Goal: Information Seeking & Learning: Learn about a topic

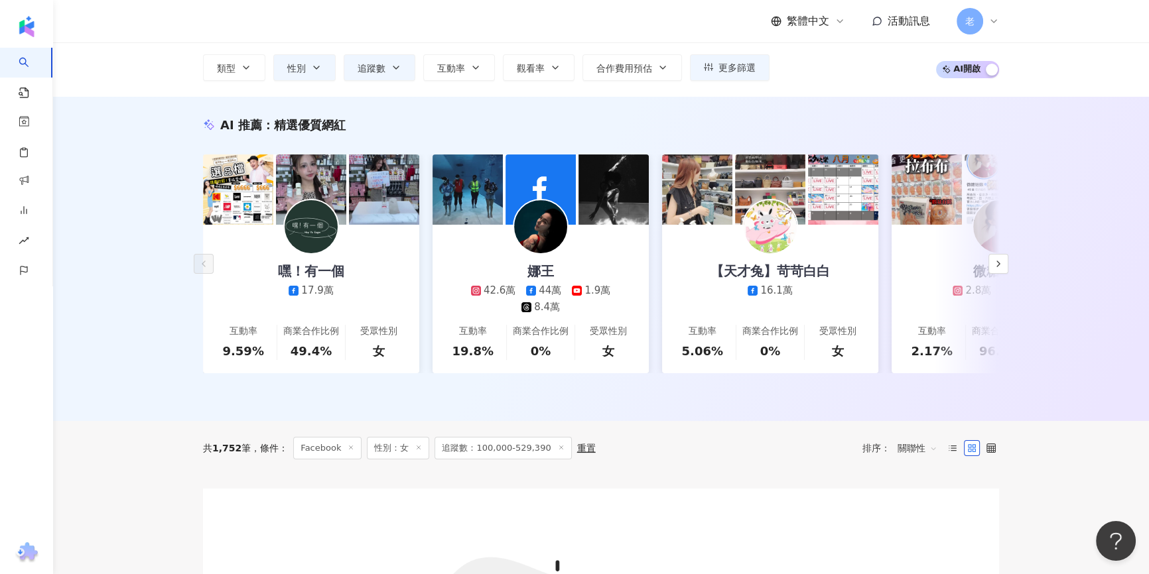
click at [981, 19] on span "老" at bounding box center [969, 21] width 27 height 27
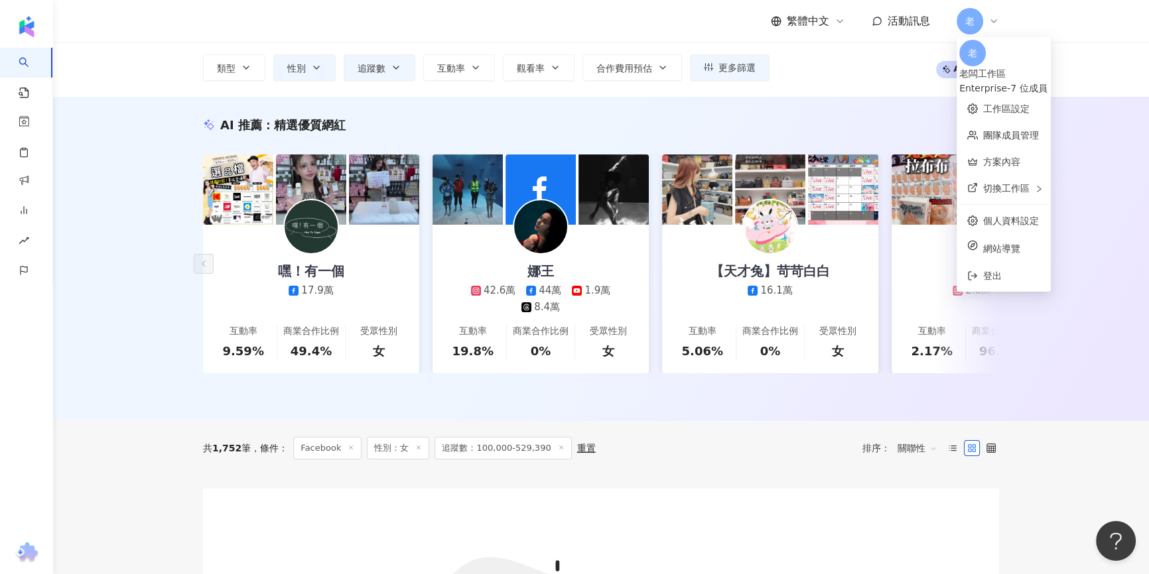
click at [988, 23] on icon at bounding box center [993, 21] width 11 height 11
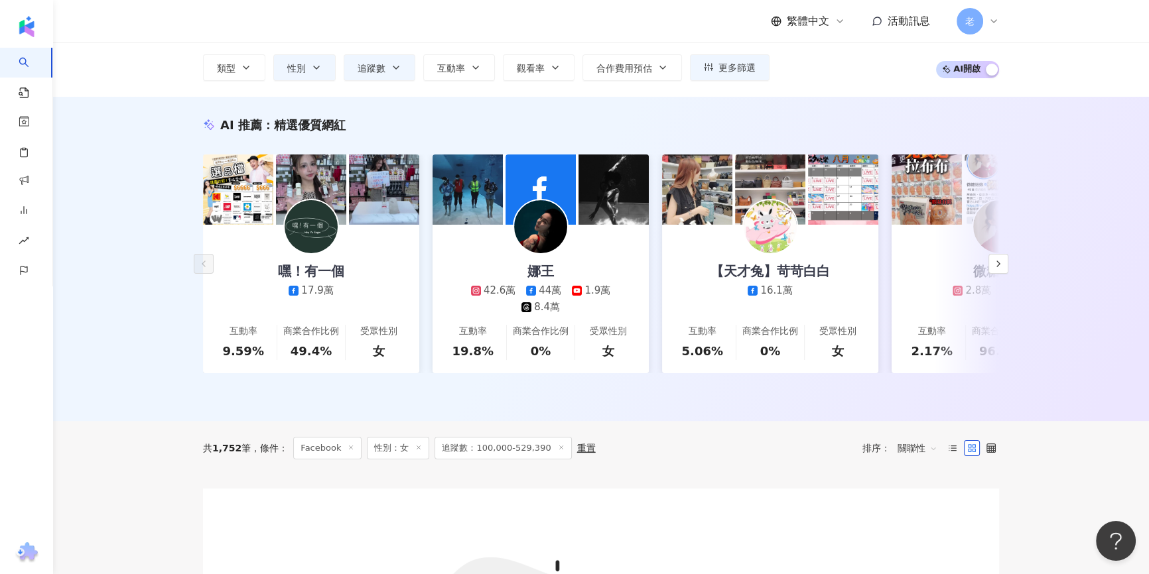
click at [988, 23] on icon at bounding box center [993, 21] width 11 height 11
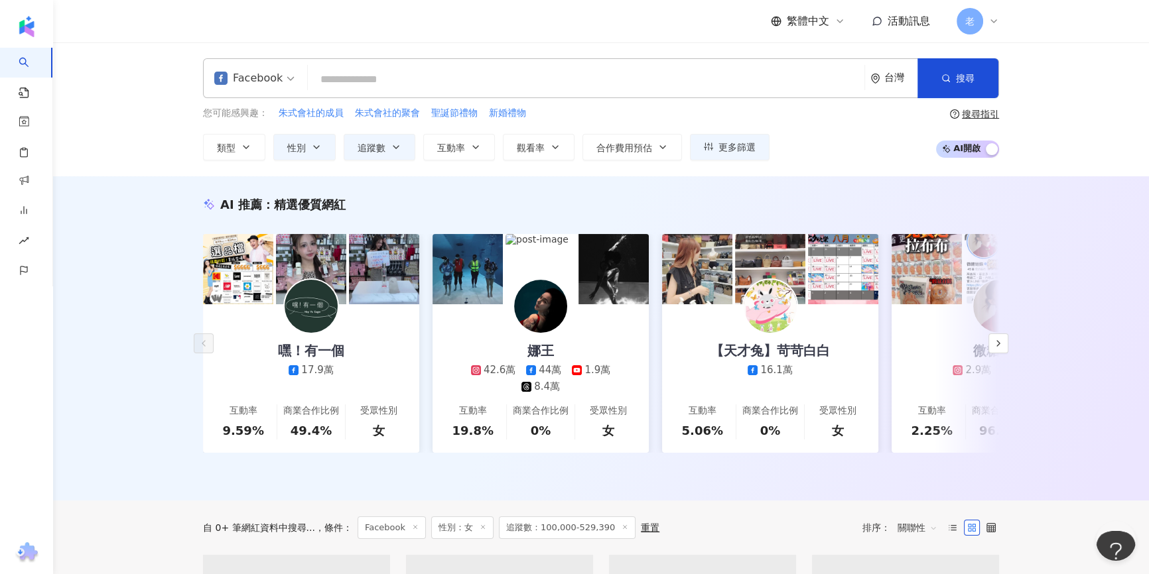
click at [525, 85] on input "search" at bounding box center [586, 79] width 546 height 25
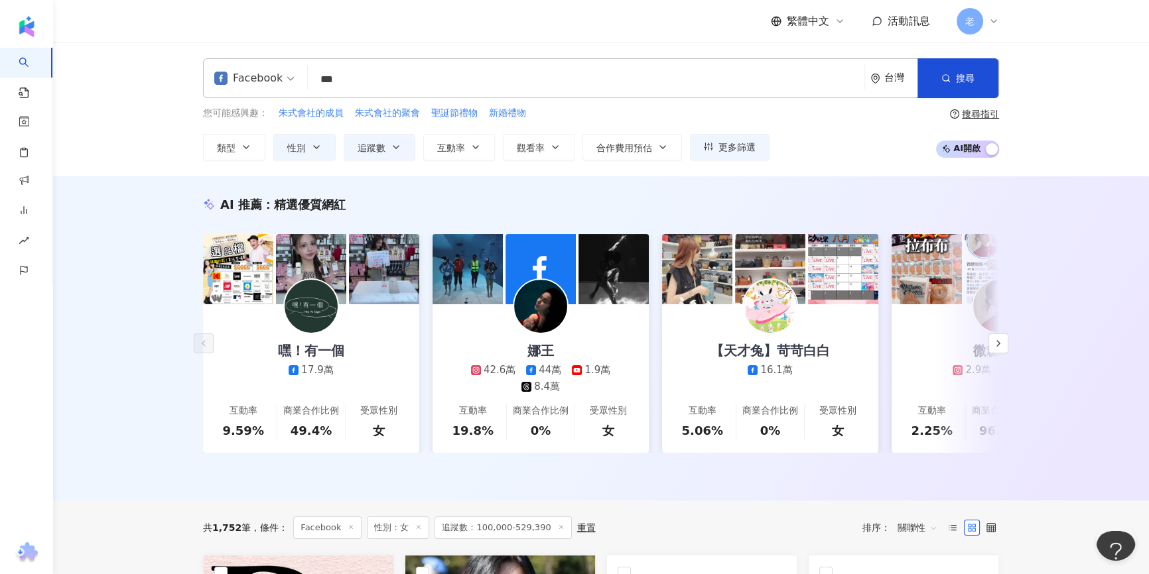
type input "***"
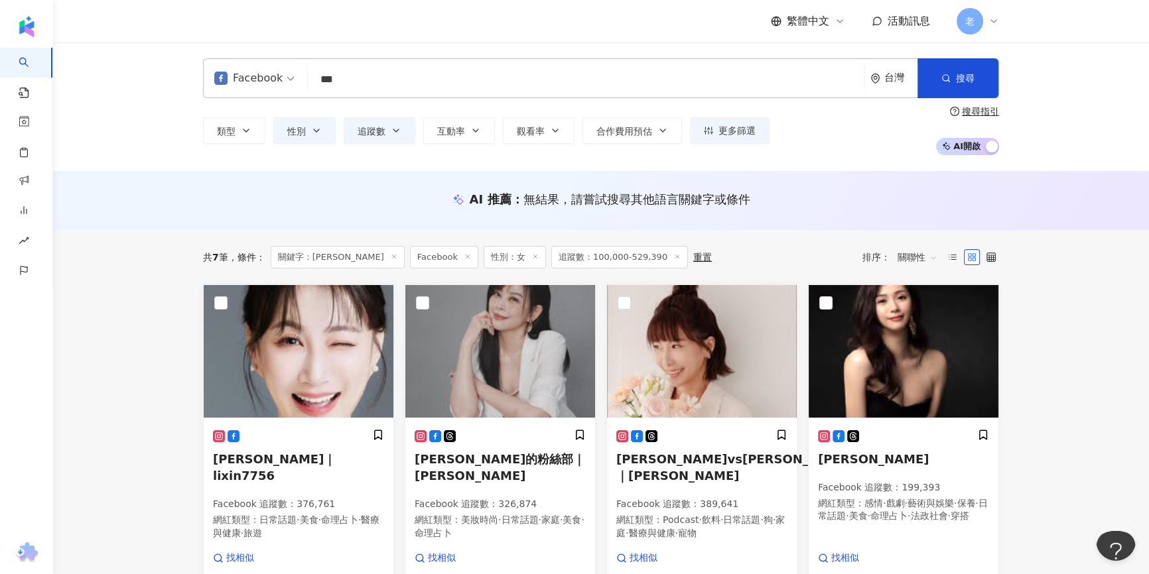
click at [398, 68] on input "***" at bounding box center [586, 79] width 546 height 25
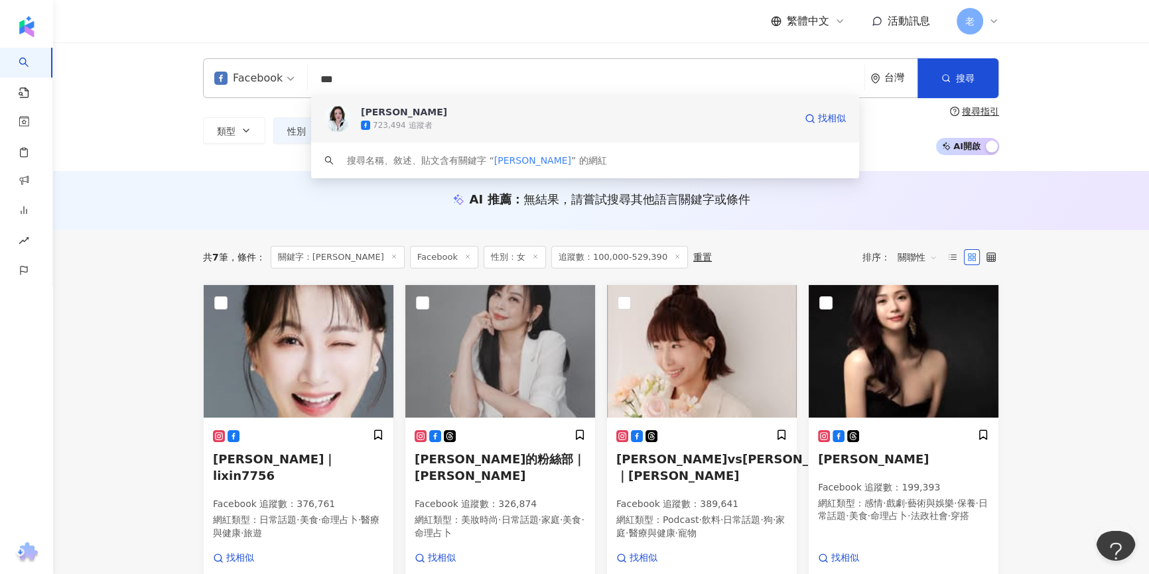
click at [393, 111] on span "[PERSON_NAME]" at bounding box center [578, 111] width 434 height 13
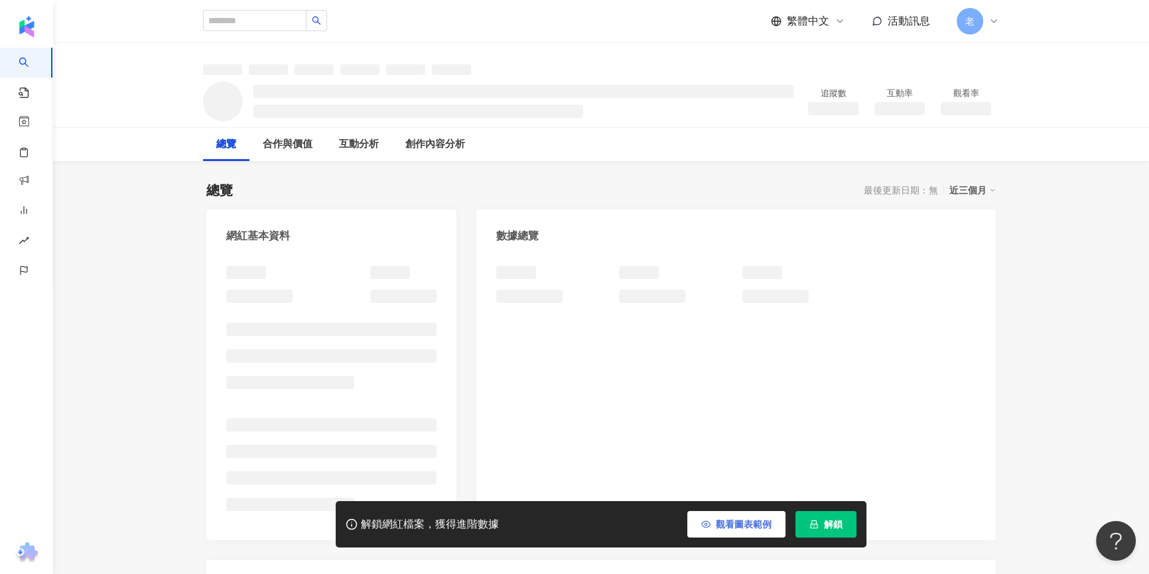
click at [755, 525] on span "觀看圖表範例" at bounding box center [744, 524] width 56 height 11
click at [728, 511] on button "不顯示範例" at bounding box center [740, 524] width 89 height 27
click at [757, 525] on span "不顯示範例" at bounding box center [748, 524] width 46 height 11
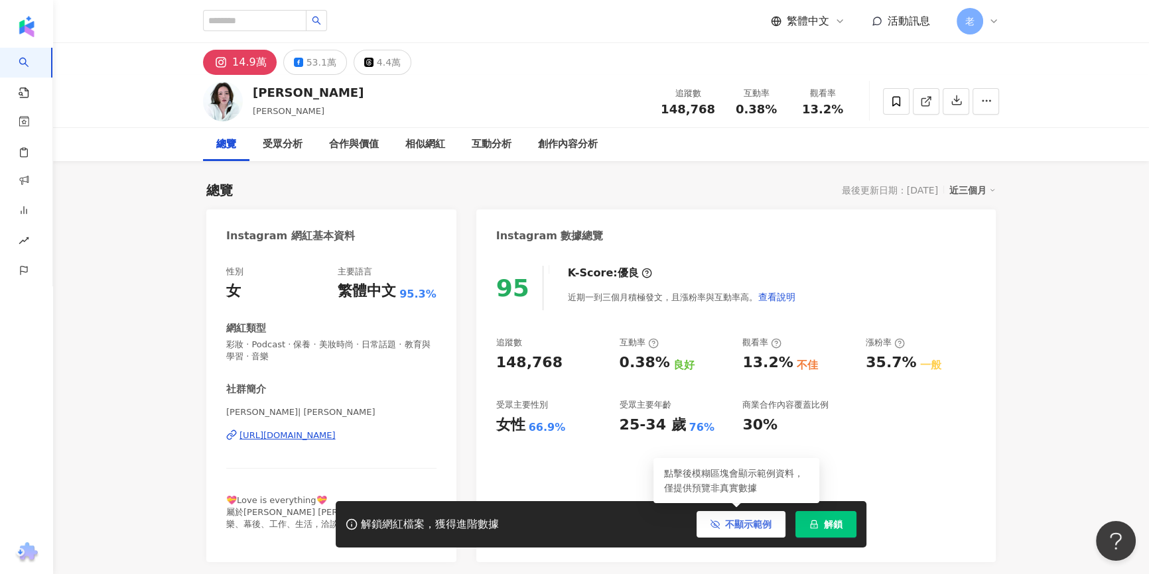
click at [705, 525] on button "不顯示範例" at bounding box center [740, 524] width 89 height 27
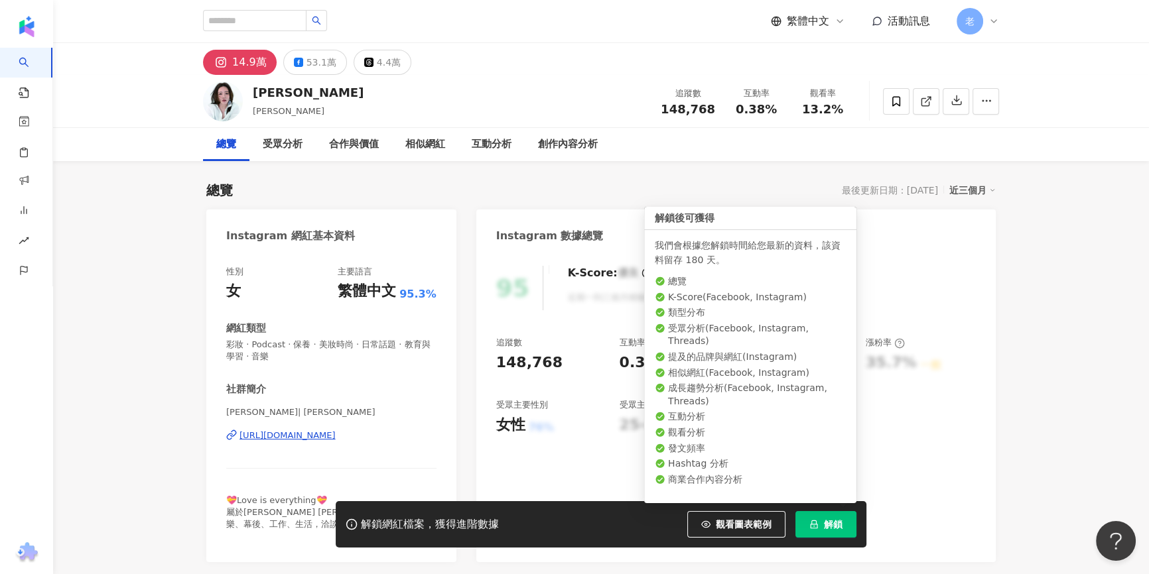
click at [844, 539] on div "解鎖網紅檔案，獲得進階數據 觀看圖表範例 點擊後模糊區塊會顯示範例資料，僅提供預覽非真實數據 解鎖" at bounding box center [601, 524] width 531 height 46
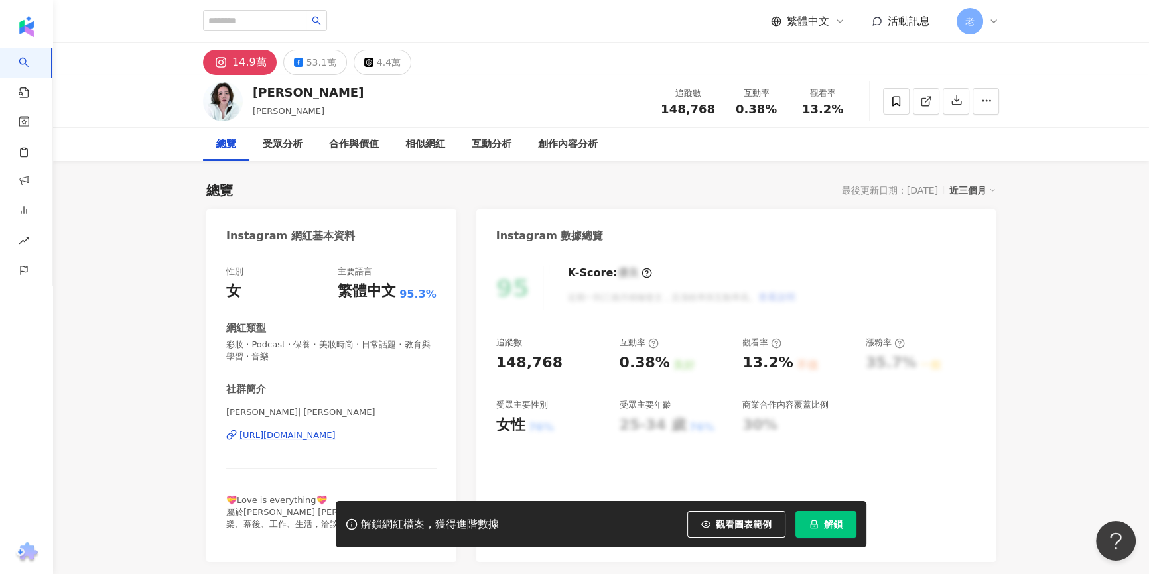
click at [839, 533] on button "解鎖" at bounding box center [825, 524] width 61 height 27
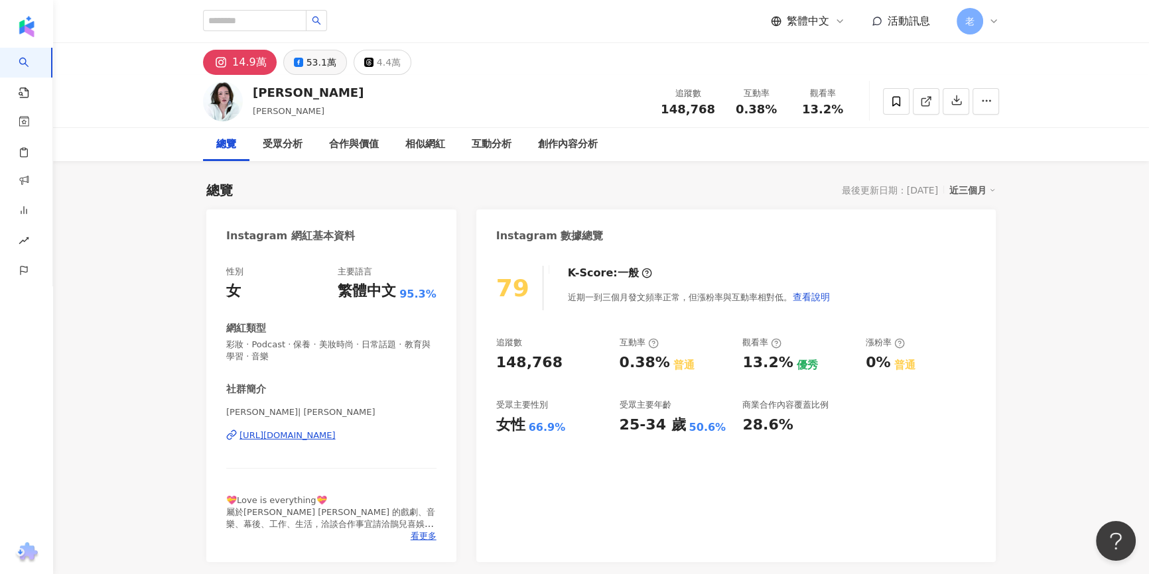
click at [298, 68] on button "53.1萬" at bounding box center [315, 62] width 64 height 25
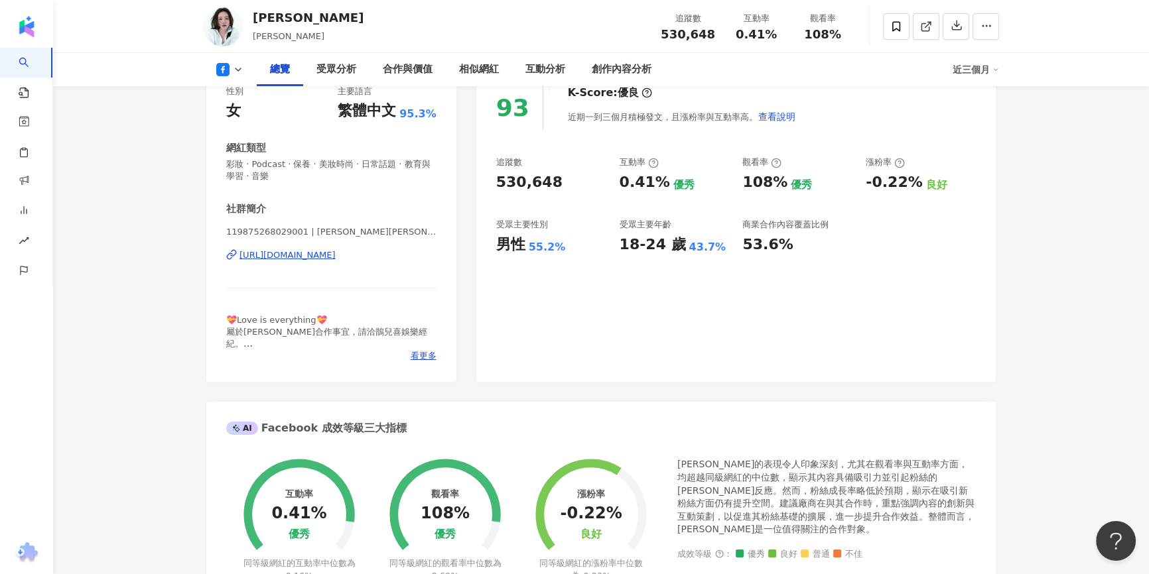
scroll to position [120, 0]
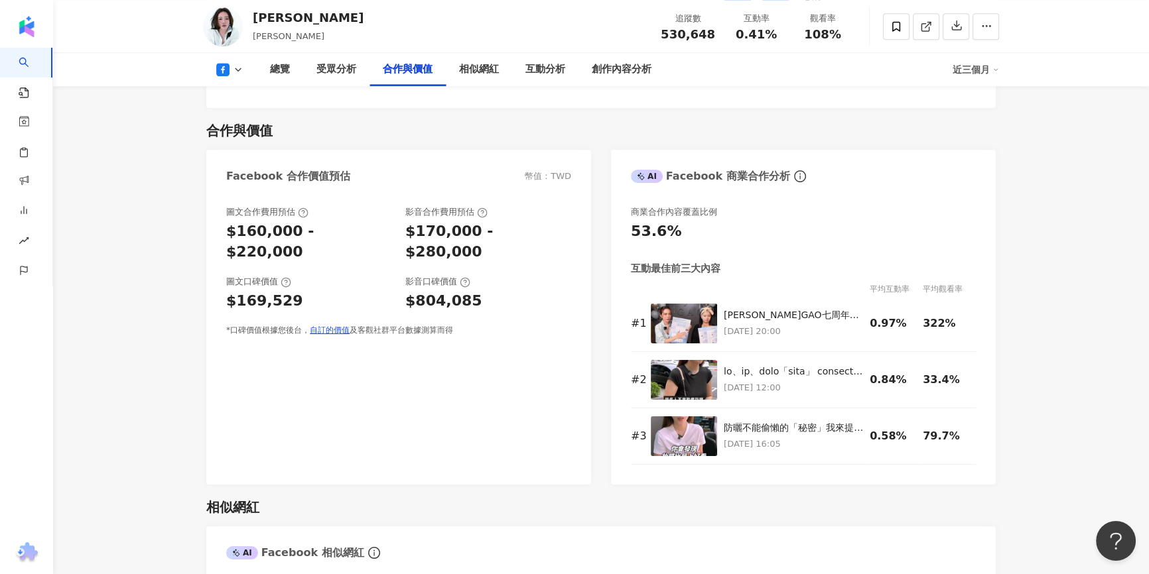
scroll to position [1567, 0]
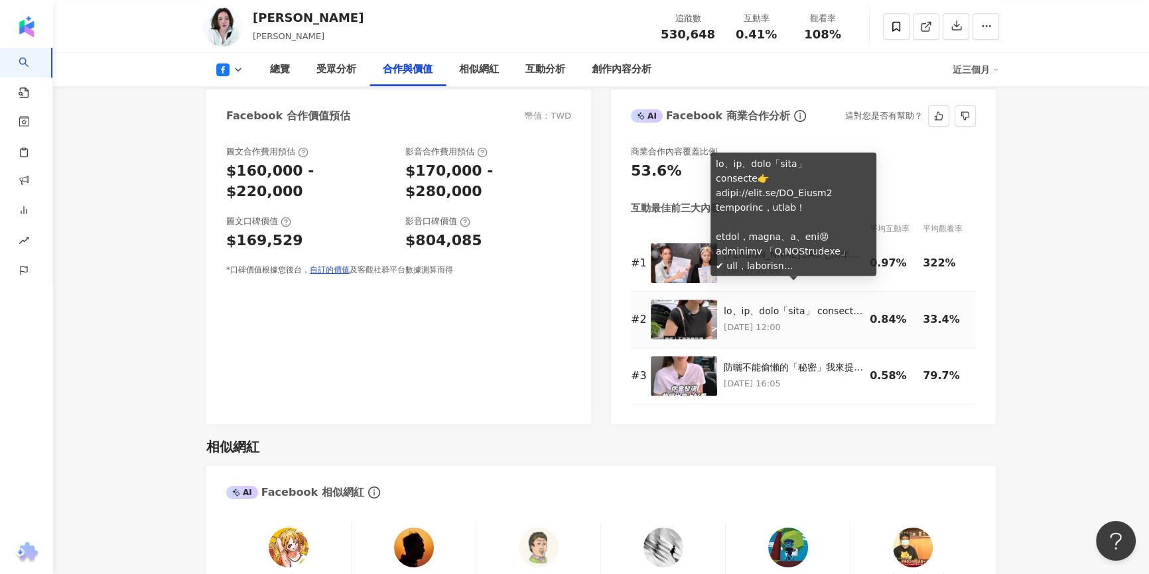
click at [755, 305] on div at bounding box center [793, 311] width 139 height 13
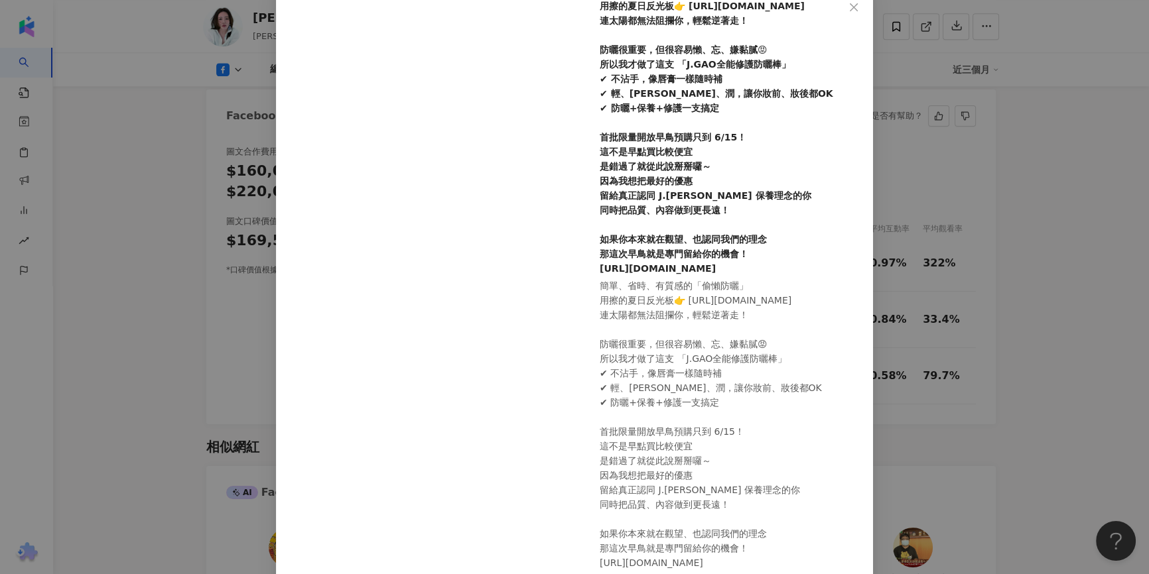
scroll to position [147, 0]
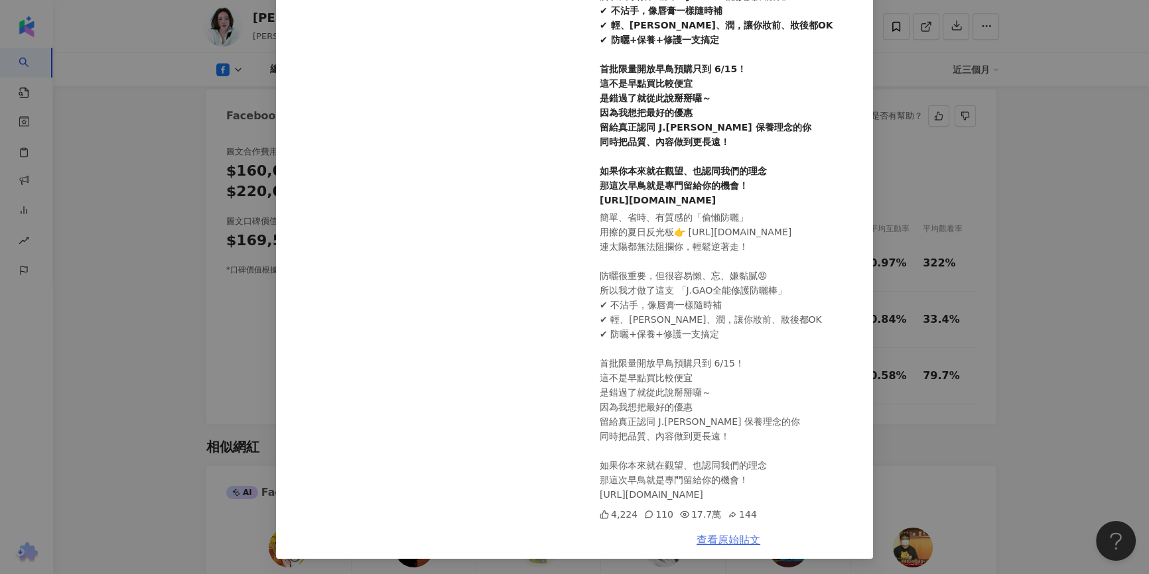
click at [716, 537] on link "查看原始貼文" at bounding box center [728, 540] width 64 height 13
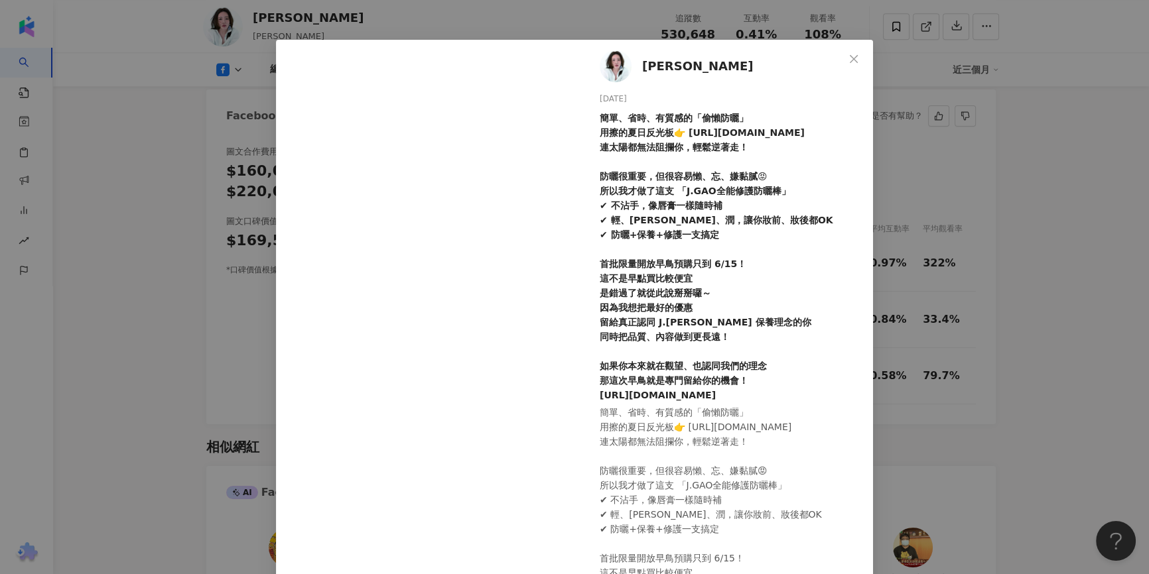
scroll to position [27, 0]
click at [745, 171] on div "簡單、省時、有質感的「偷懶防曬」 用擦的夏日反光板👉 https://jgao.co/US_Jeans2 連太陽都無法阻攔你，輕鬆逆著走！ 防曬很重要，但很容…" at bounding box center [731, 257] width 263 height 292
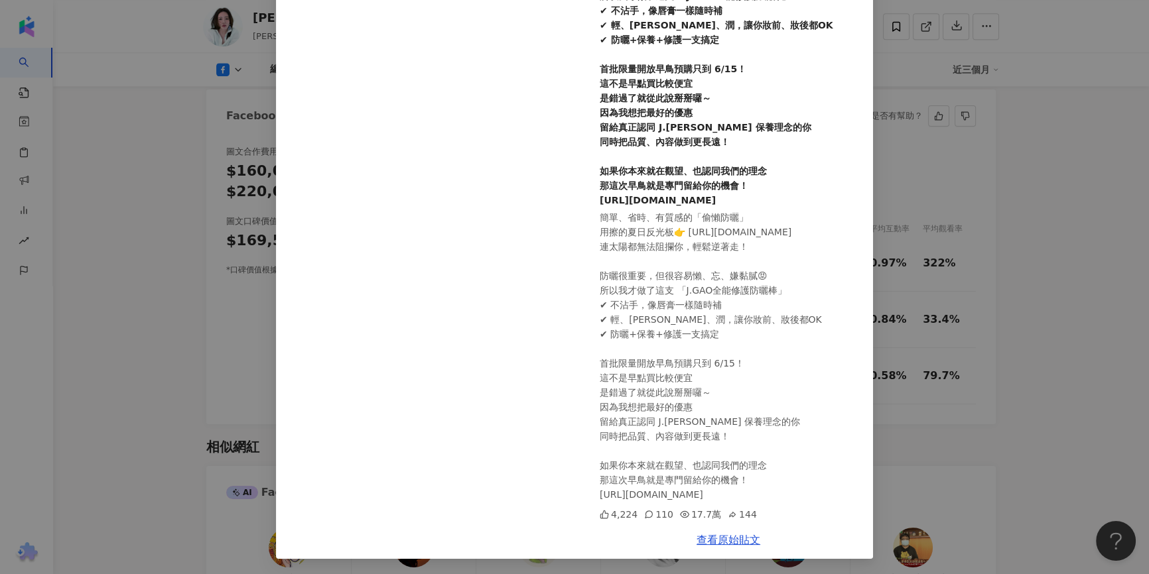
scroll to position [86, 0]
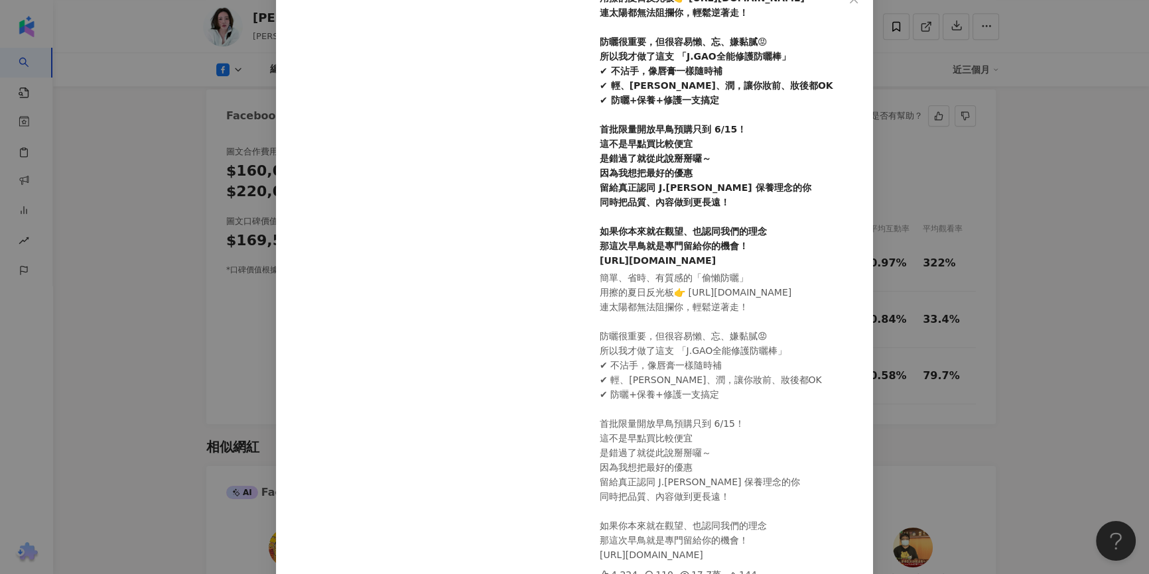
click at [968, 219] on div "高宇蓁 2025/5/28 簡單、省時、有質感的「偷懶防曬」 用擦的夏日反光板👉 https://jgao.co/US_Jeans2 連太陽都無法阻攔你，輕鬆…" at bounding box center [574, 287] width 1149 height 574
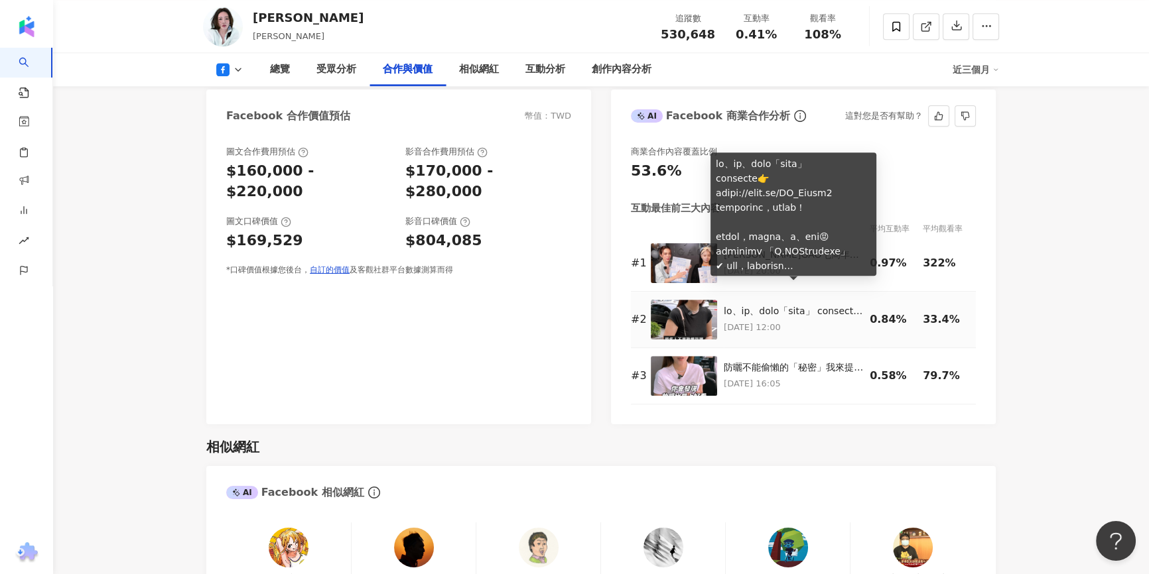
click at [814, 305] on div at bounding box center [793, 311] width 139 height 13
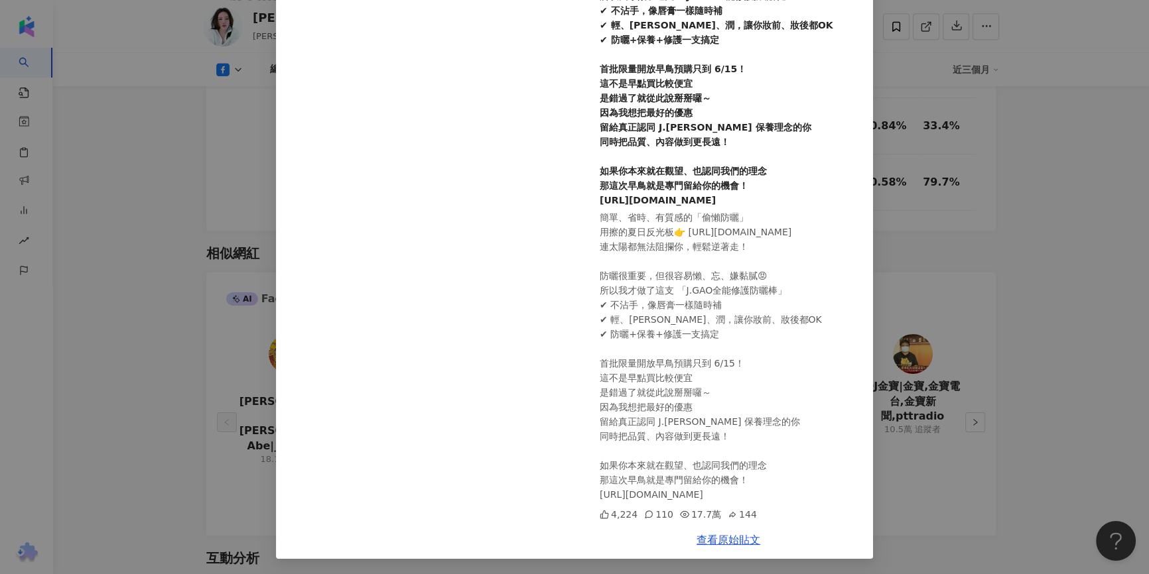
scroll to position [1869, 0]
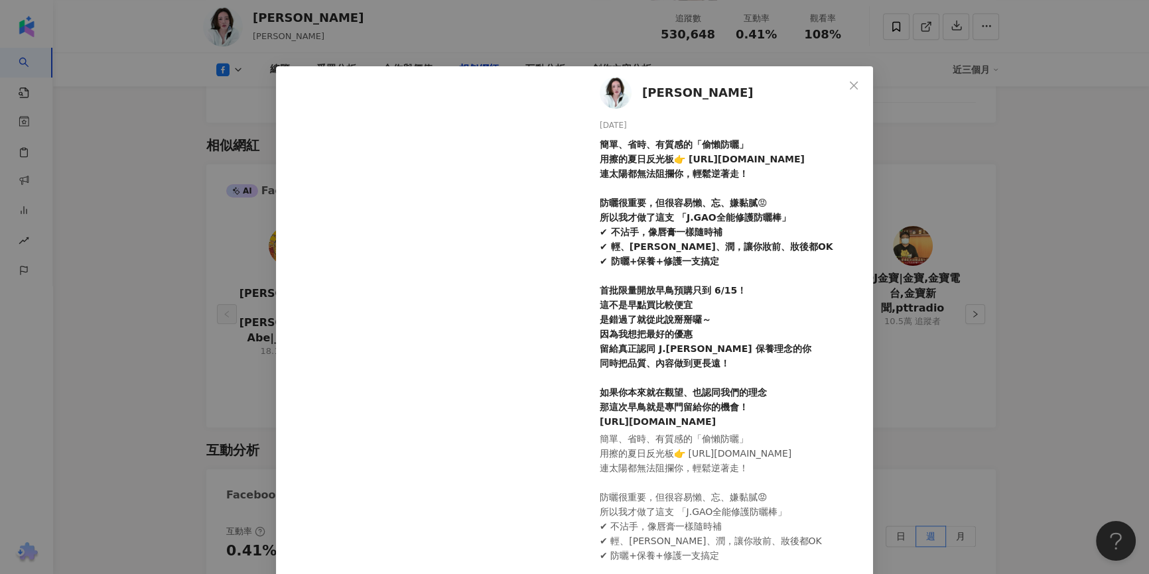
scroll to position [75, 0]
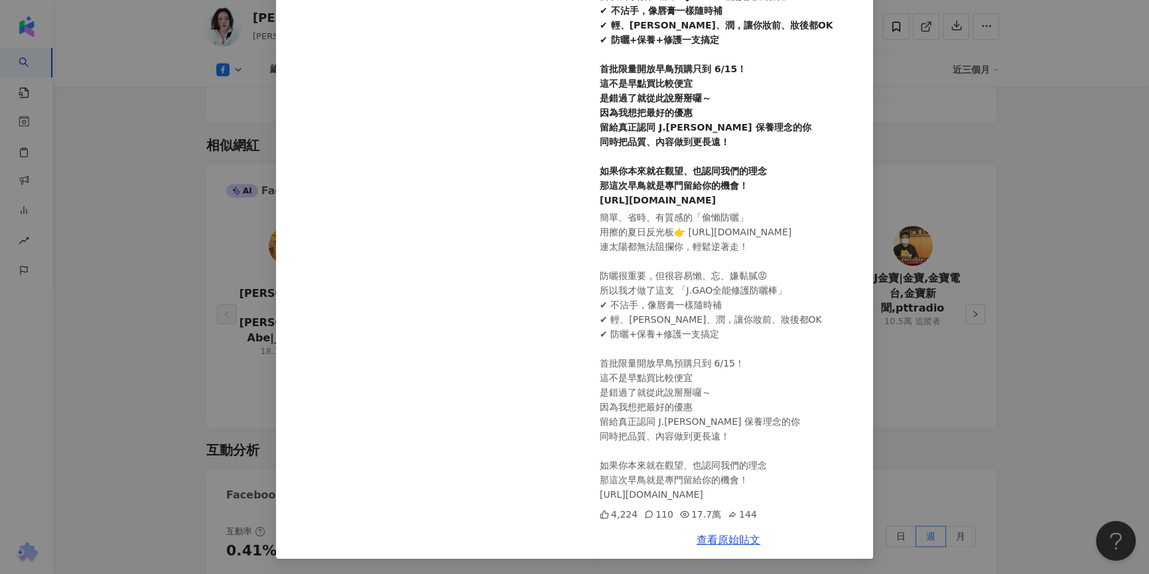
click at [919, 155] on div "高宇蓁 2025/5/28 簡單、省時、有質感的「偷懶防曬」 用擦的夏日反光板👉 https://jgao.co/US_Jeans2 連太陽都無法阻攔你，輕鬆…" at bounding box center [574, 287] width 1149 height 574
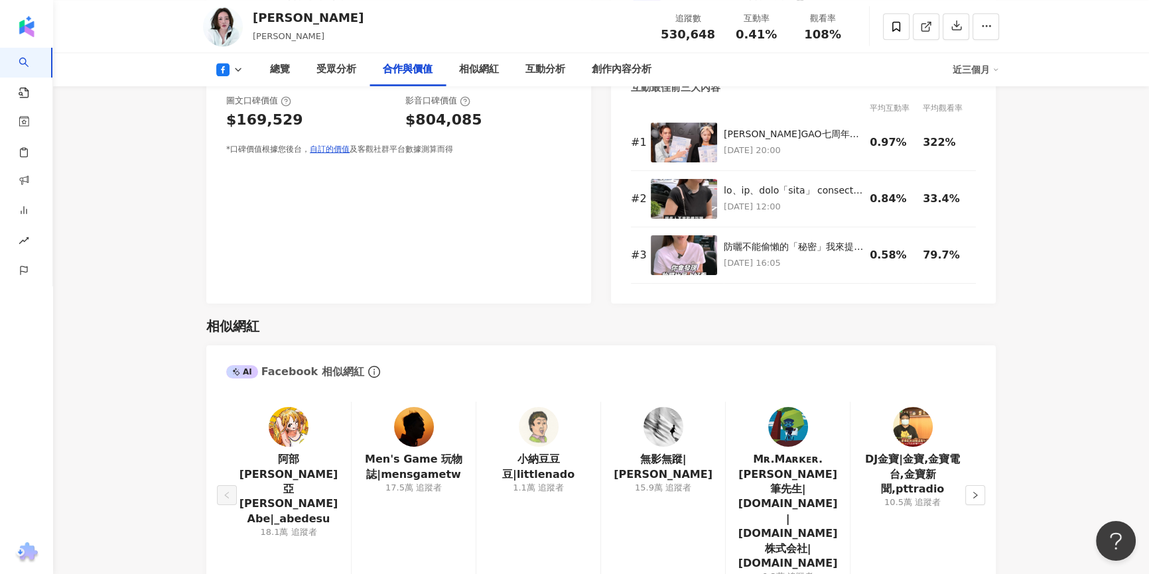
scroll to position [1627, 0]
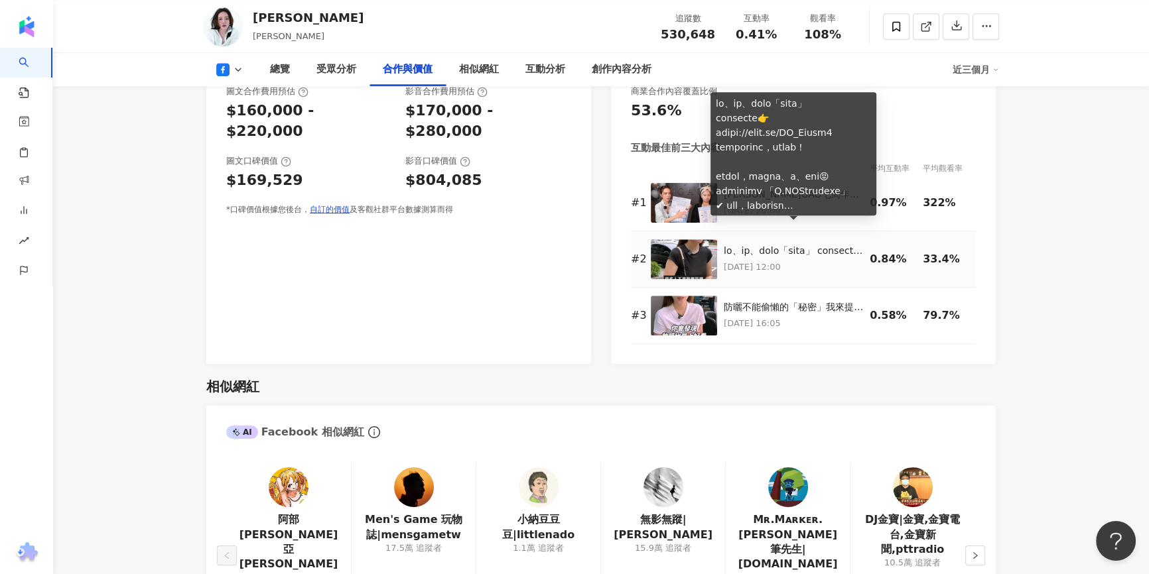
click at [795, 245] on div at bounding box center [793, 251] width 139 height 13
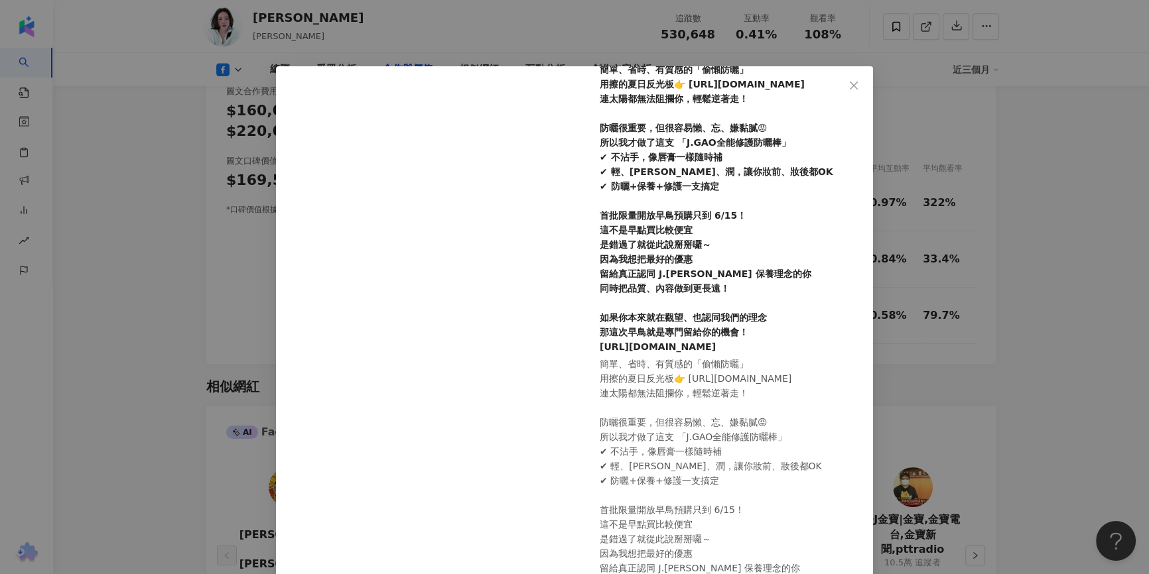
scroll to position [147, 0]
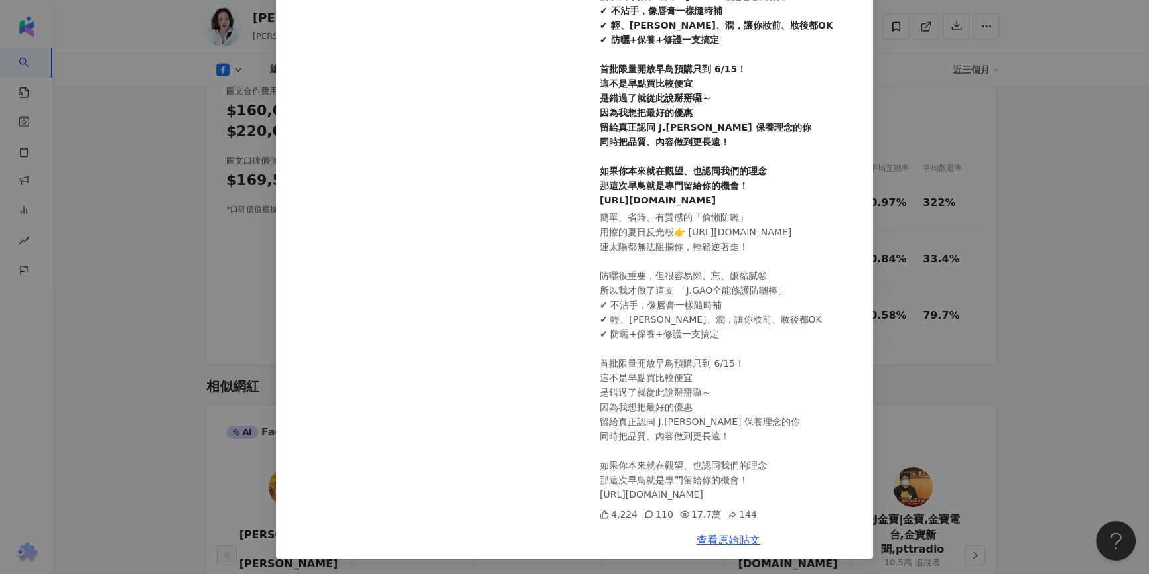
click at [1031, 417] on div "高宇蓁 2025/5/28 簡單、省時、有質感的「偷懶防曬」 用擦的夏日反光板👉 https://jgao.co/US_Jeans2 連太陽都無法阻攔你，輕鬆…" at bounding box center [574, 287] width 1149 height 574
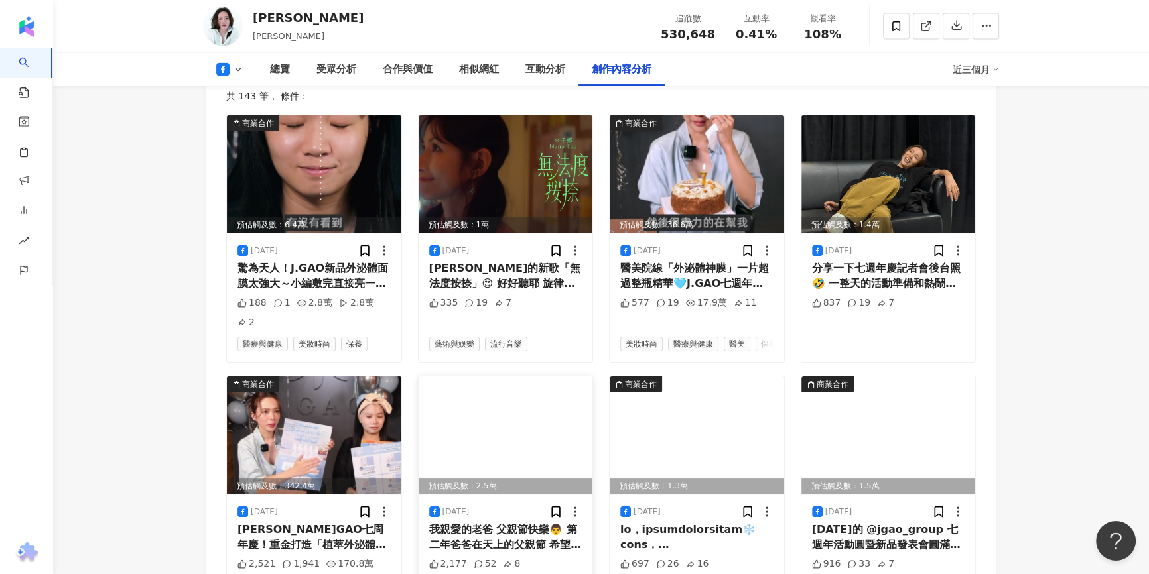
scroll to position [3617, 0]
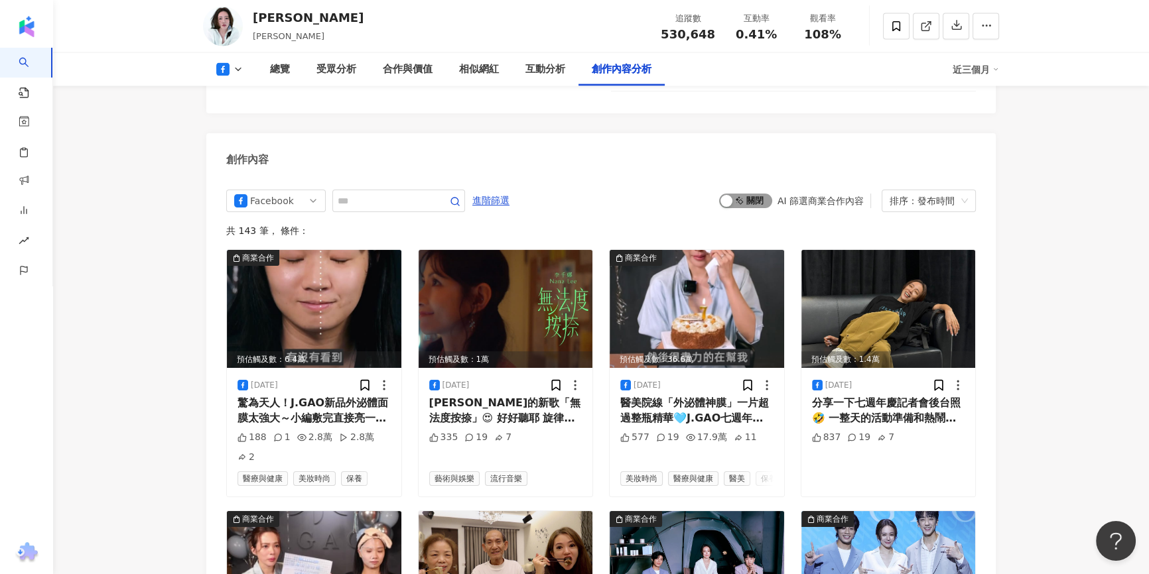
click at [749, 194] on span "啟動 關閉" at bounding box center [745, 201] width 53 height 15
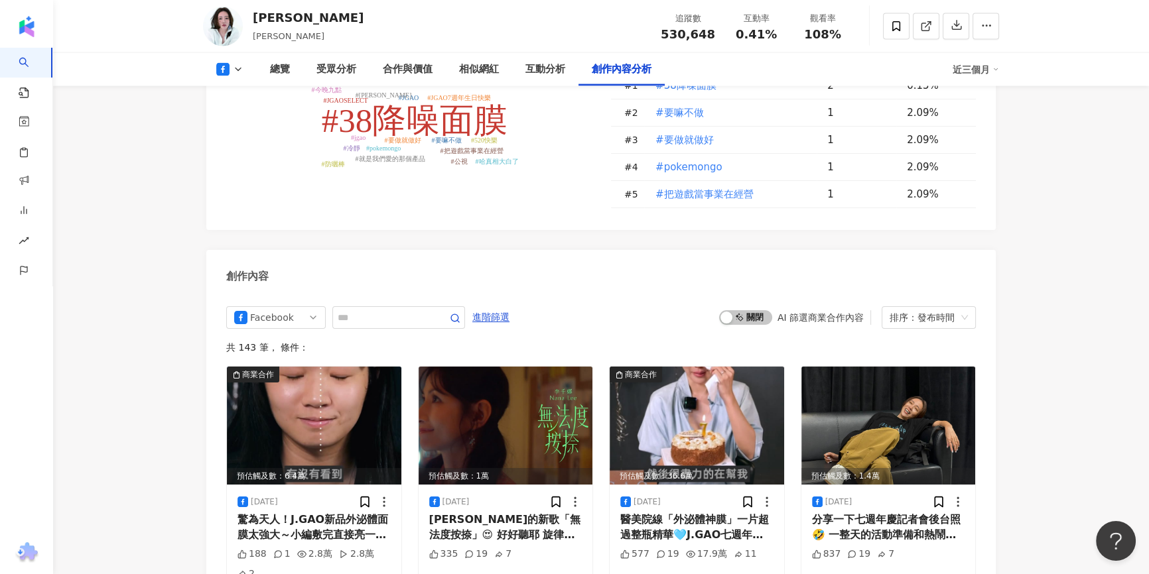
scroll to position [3427, 0]
